Goal: Information Seeking & Learning: Check status

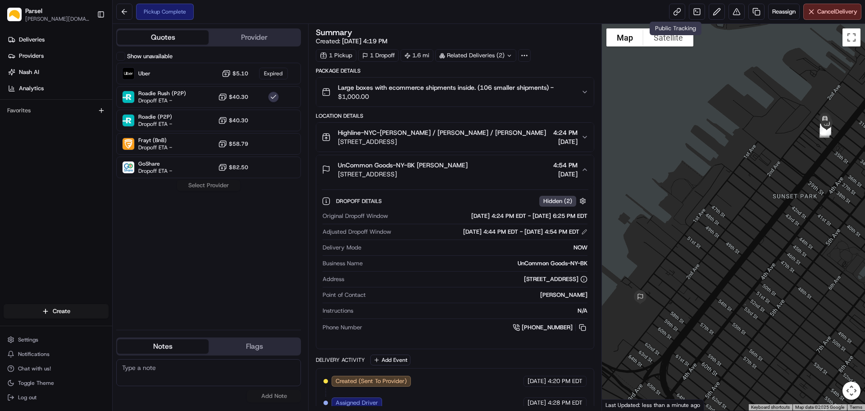
click at [582, 170] on icon "button" at bounding box center [584, 169] width 7 height 7
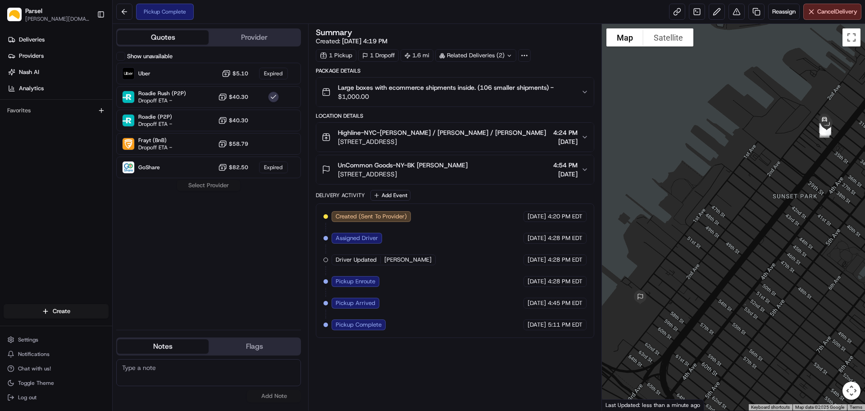
click at [553, 167] on span "4:54 PM" at bounding box center [565, 164] width 24 height 9
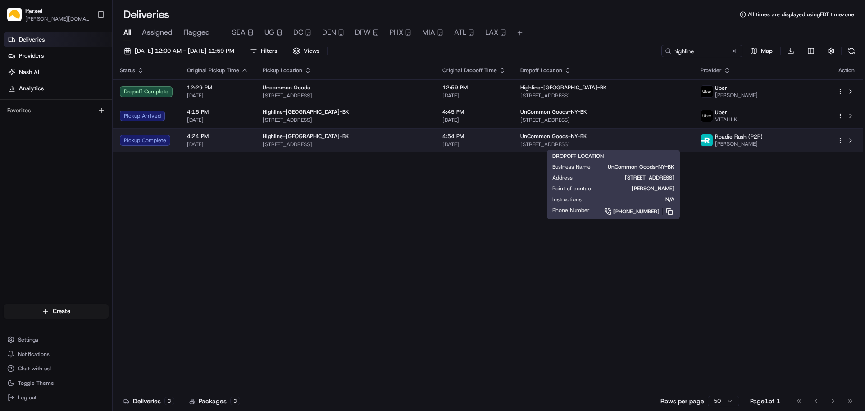
click at [601, 147] on span "[STREET_ADDRESS]" at bounding box center [603, 144] width 165 height 7
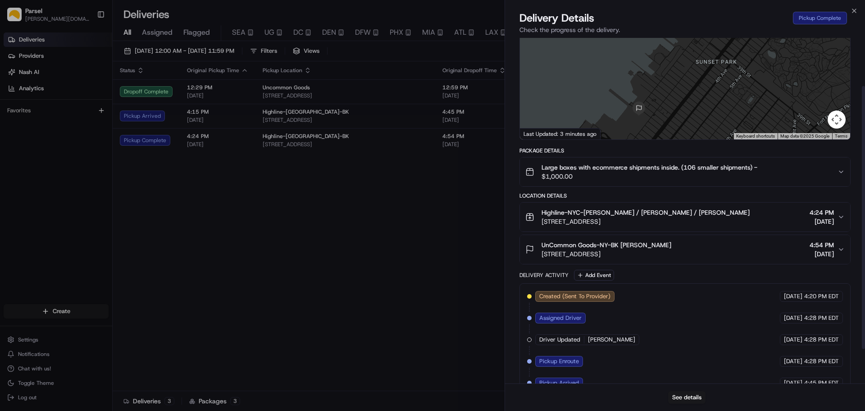
scroll to position [63, 0]
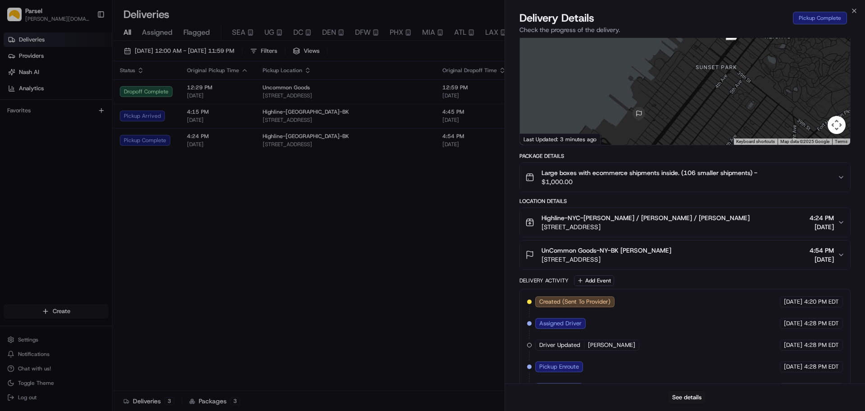
click at [718, 227] on div "Highline-NYC-BK Omar / Laron / Fabian Garcia 67 34th St, Brooklyn, NY 11232, US…" at bounding box center [682, 222] width 312 height 18
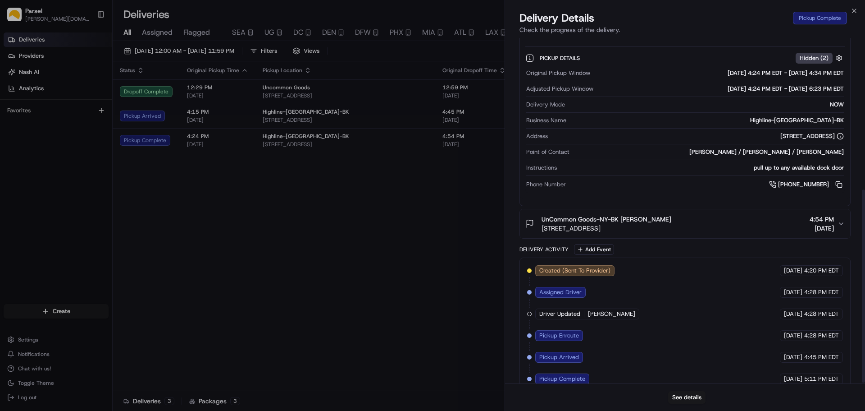
scroll to position [273, 0]
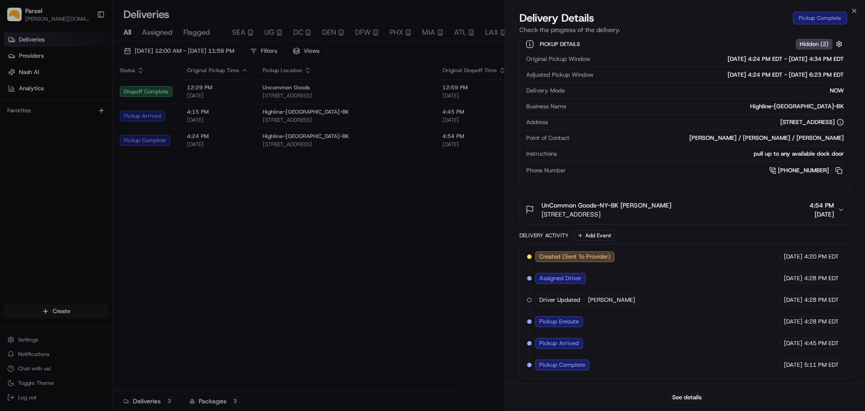
click at [672, 212] on span "[STREET_ADDRESS]" at bounding box center [607, 214] width 130 height 9
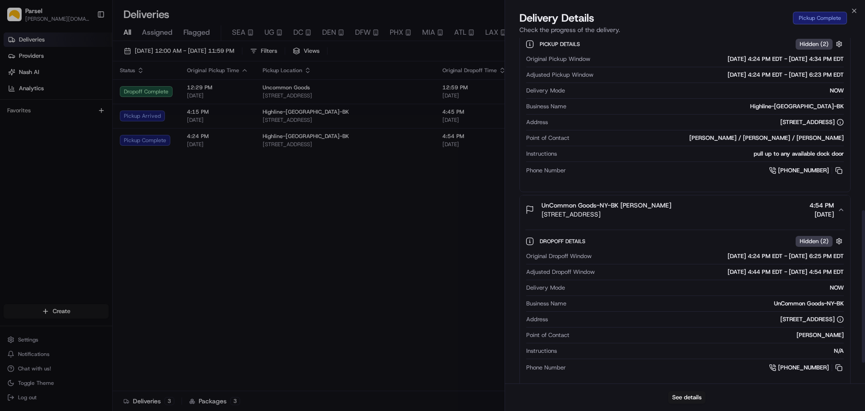
scroll to position [437, 0]
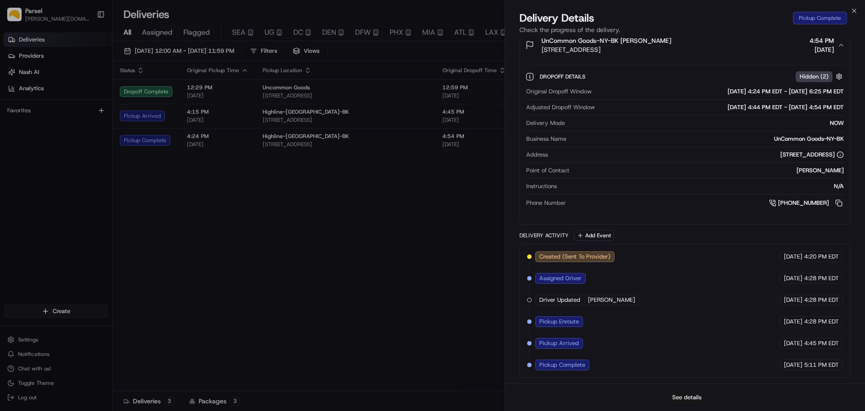
click at [694, 398] on button "See details" at bounding box center [686, 397] width 37 height 13
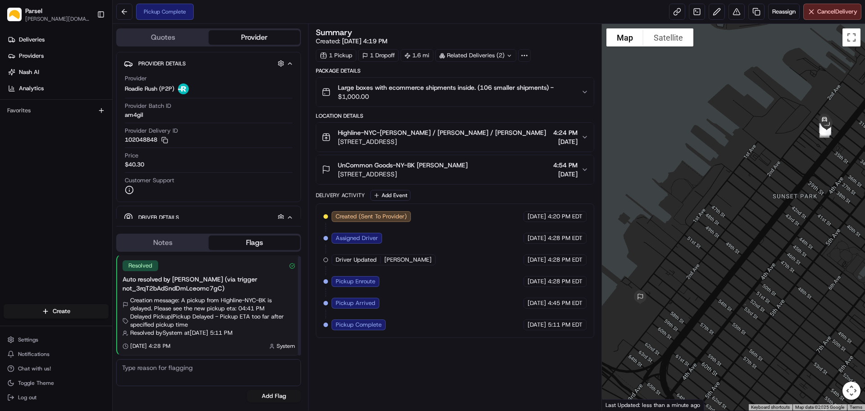
click at [246, 244] on button "Flags" at bounding box center [254, 242] width 91 height 14
click at [170, 241] on button "Notes" at bounding box center [162, 242] width 91 height 14
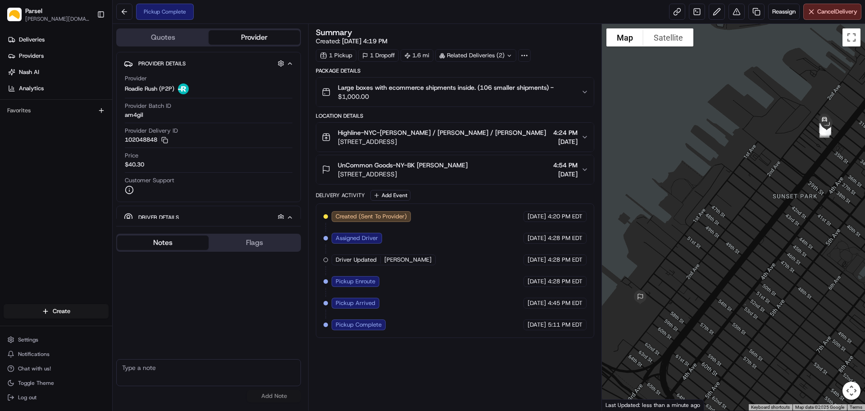
click at [251, 242] on button "Flags" at bounding box center [254, 242] width 91 height 14
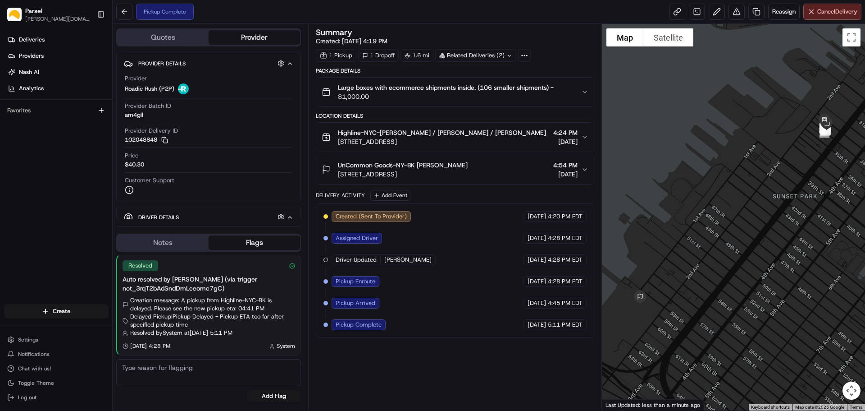
click at [176, 241] on button "Notes" at bounding box center [162, 242] width 91 height 14
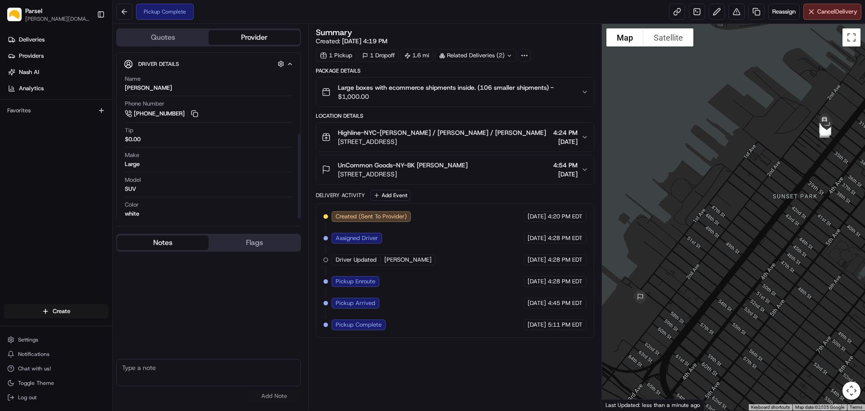
scroll to position [162, 0]
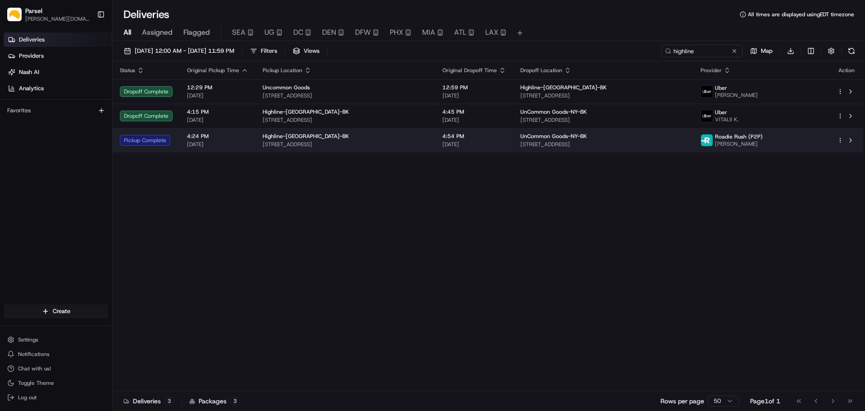
click at [841, 141] on html "Parsel [DOMAIN_NAME][EMAIL_ADDRESS][PERSON_NAME][DOMAIN_NAME] Toggle Sidebar De…" at bounding box center [432, 205] width 865 height 411
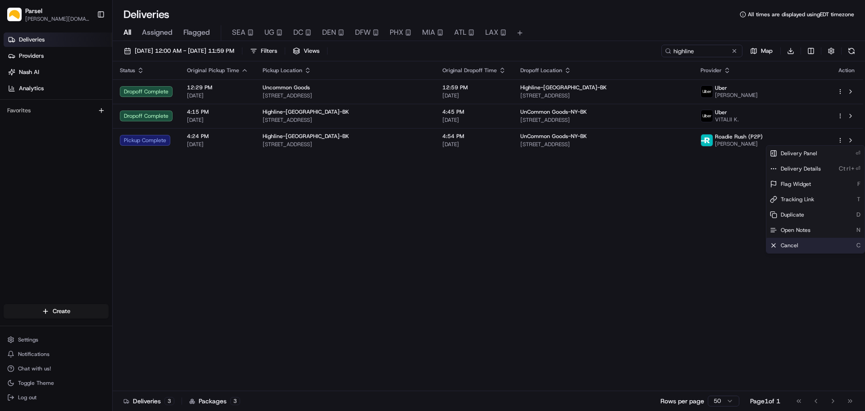
click at [792, 246] on span "Cancel" at bounding box center [790, 245] width 18 height 7
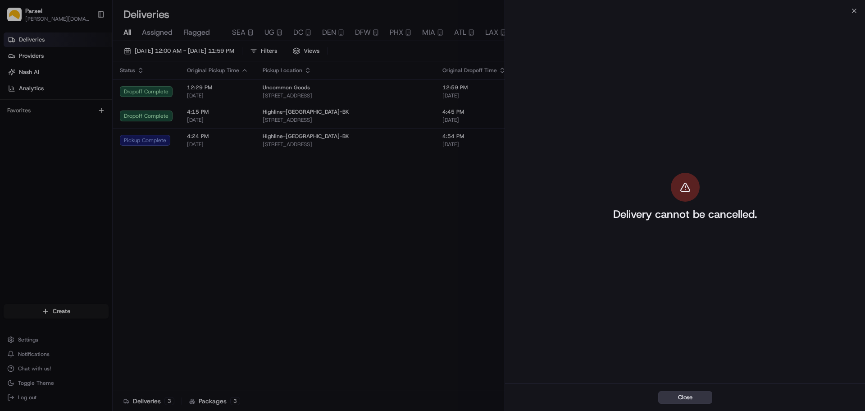
click at [695, 396] on button "Close" at bounding box center [685, 397] width 54 height 13
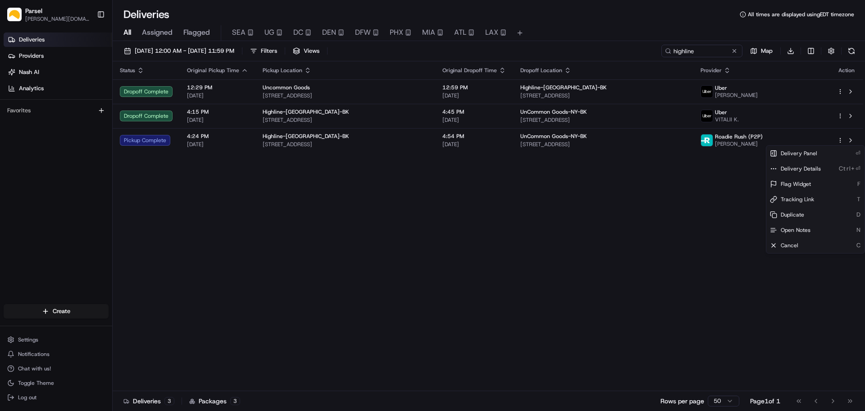
click at [622, 221] on div "Status Original Pickup Time Pickup Location Original Dropoff Time Dropoff Locat…" at bounding box center [488, 225] width 751 height 329
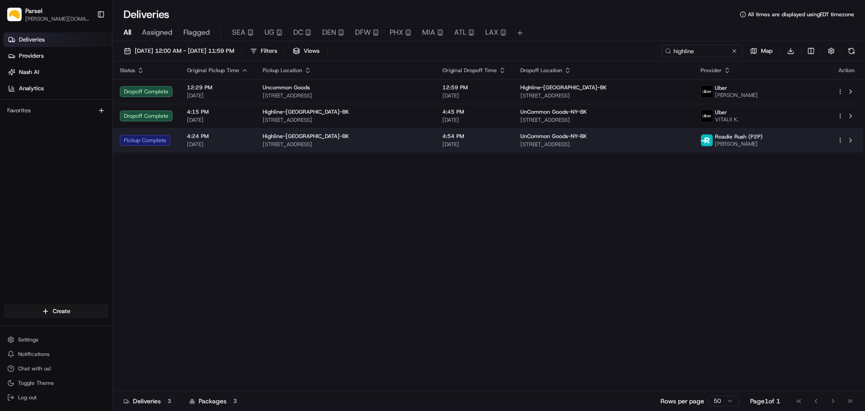
click at [838, 139] on html "Parsel [DOMAIN_NAME][EMAIL_ADDRESS][PERSON_NAME][DOMAIN_NAME] Toggle Sidebar De…" at bounding box center [432, 205] width 865 height 411
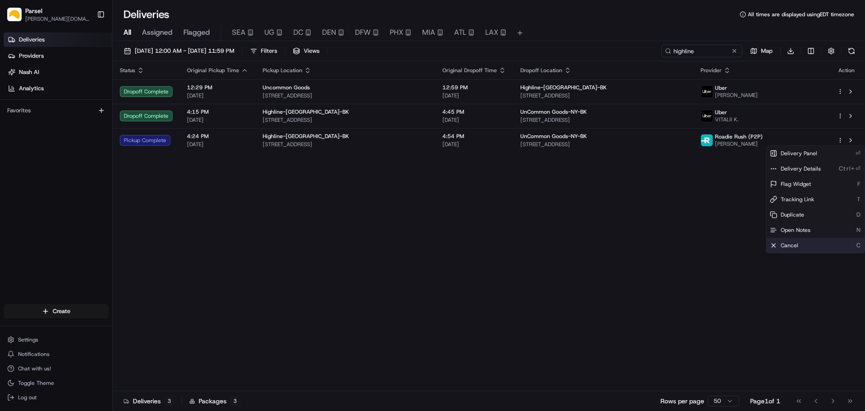
click at [795, 244] on span "Cancel" at bounding box center [790, 245] width 18 height 7
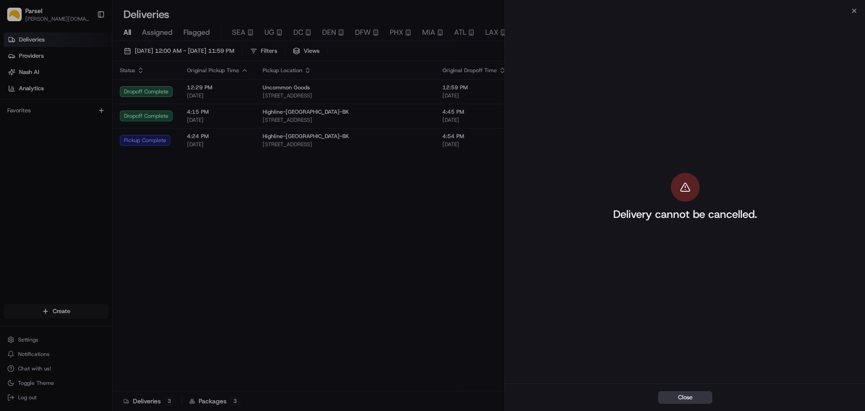
click at [690, 399] on button "Close" at bounding box center [685, 397] width 54 height 13
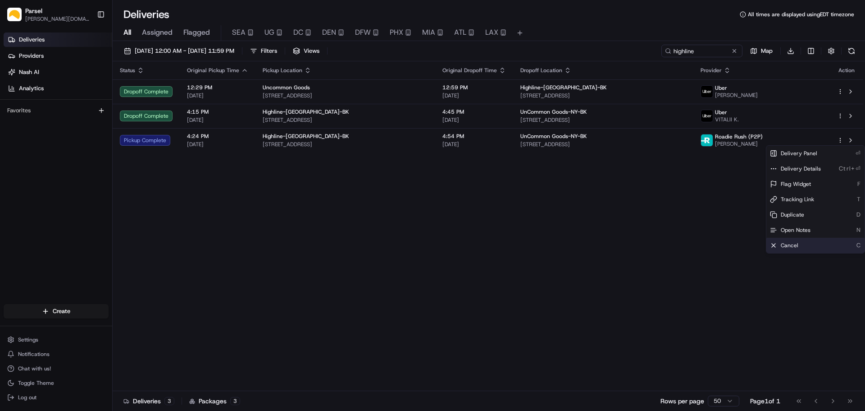
click at [790, 247] on span "Cancel" at bounding box center [790, 245] width 18 height 7
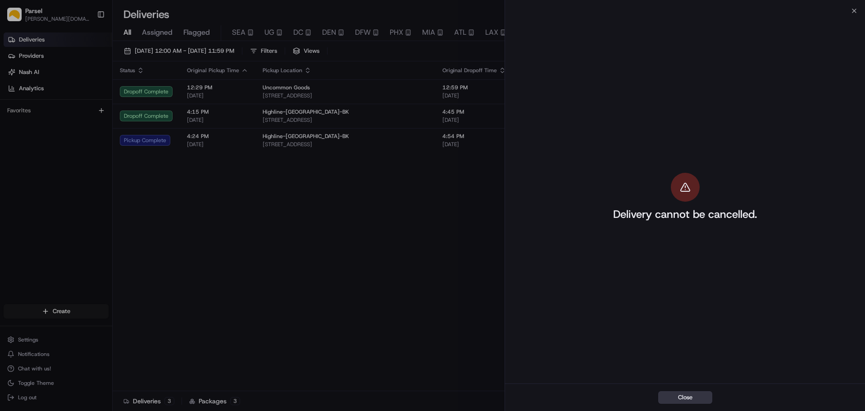
click at [684, 401] on button "Close" at bounding box center [685, 397] width 54 height 13
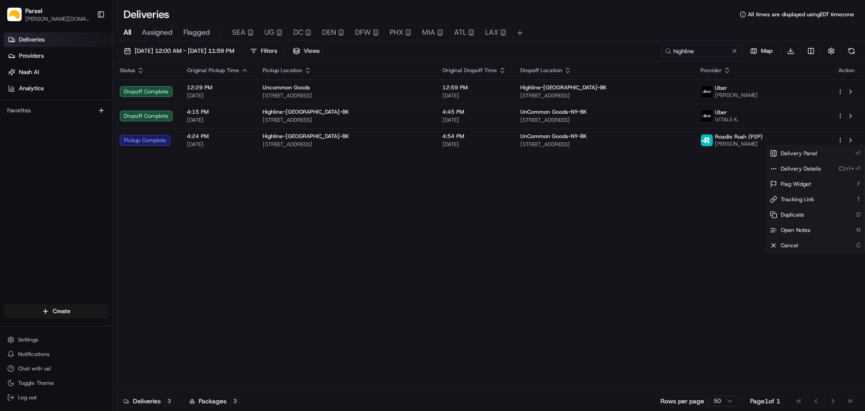
click at [663, 225] on div "Status Original Pickup Time Pickup Location Original Dropoff Time Dropoff Locat…" at bounding box center [488, 225] width 751 height 329
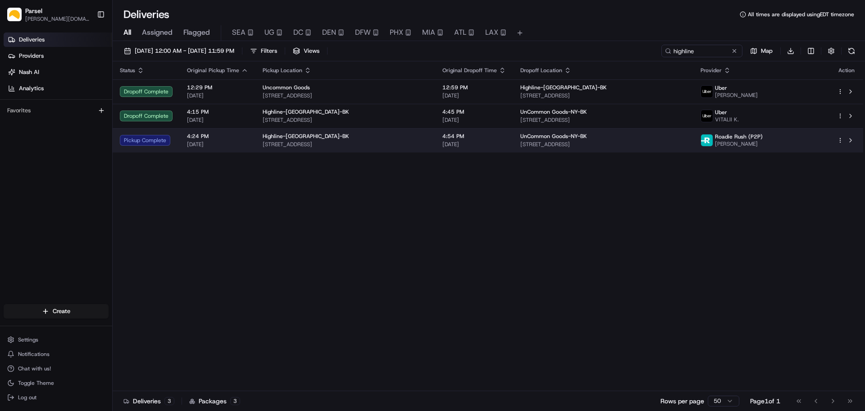
click at [840, 139] on html "Parsel [DOMAIN_NAME][EMAIL_ADDRESS][PERSON_NAME][DOMAIN_NAME] Toggle Sidebar De…" at bounding box center [432, 205] width 865 height 411
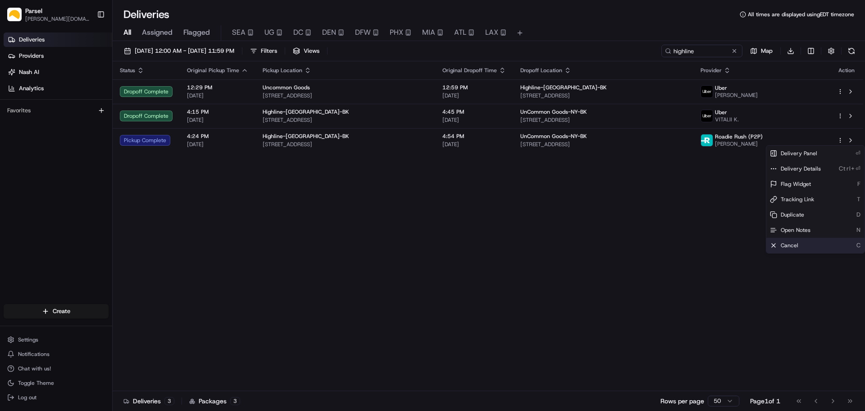
click at [798, 245] on span "Cancel" at bounding box center [790, 245] width 18 height 7
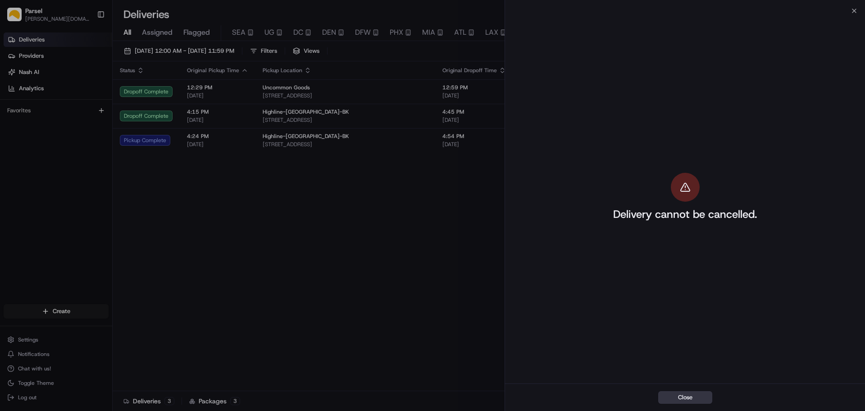
click at [694, 397] on button "Close" at bounding box center [685, 397] width 54 height 13
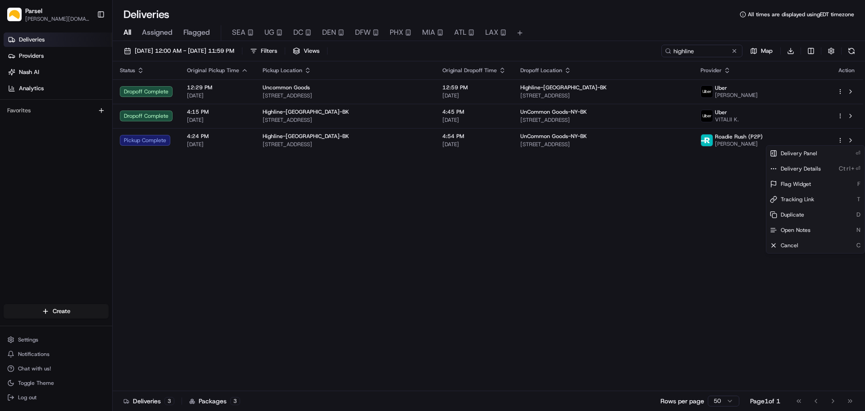
click at [674, 216] on div "Status Original Pickup Time Pickup Location Original Dropoff Time Dropoff Locat…" at bounding box center [488, 225] width 751 height 329
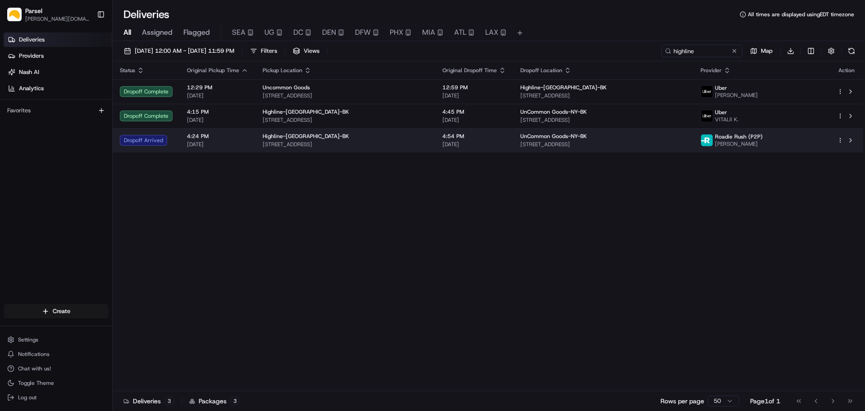
click at [841, 140] on html "Parsel [DOMAIN_NAME][EMAIL_ADDRESS][PERSON_NAME][DOMAIN_NAME] Toggle Sidebar De…" at bounding box center [432, 205] width 865 height 411
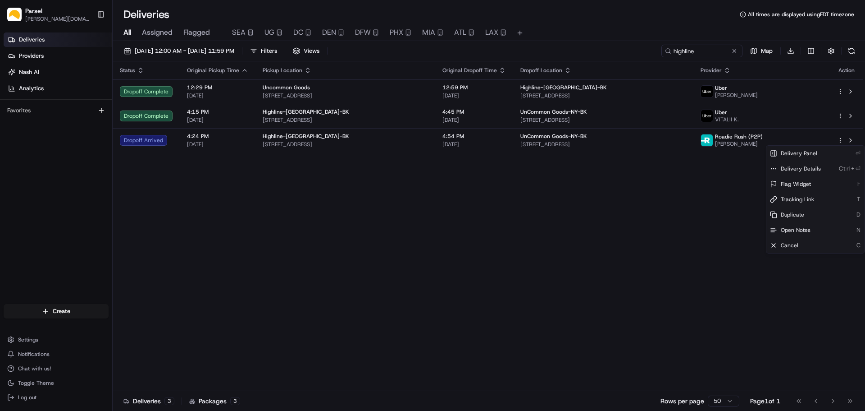
click at [431, 271] on html "Parsel [DOMAIN_NAME][EMAIL_ADDRESS][PERSON_NAME][DOMAIN_NAME] Toggle Sidebar De…" at bounding box center [432, 205] width 865 height 411
